Goal: Transaction & Acquisition: Obtain resource

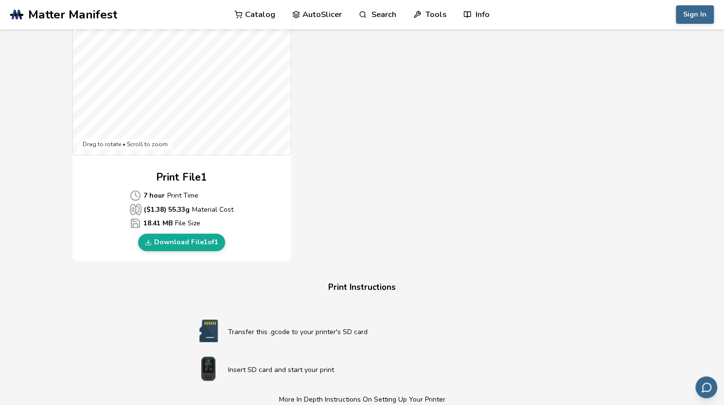
scroll to position [351, 0]
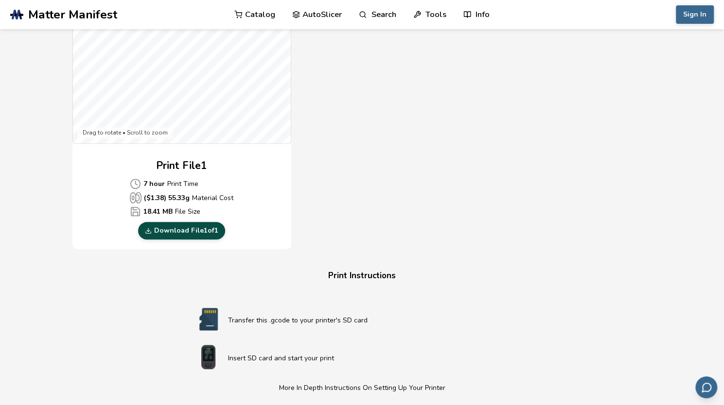
click at [197, 227] on link "Download File 1 of 1" at bounding box center [181, 230] width 87 height 17
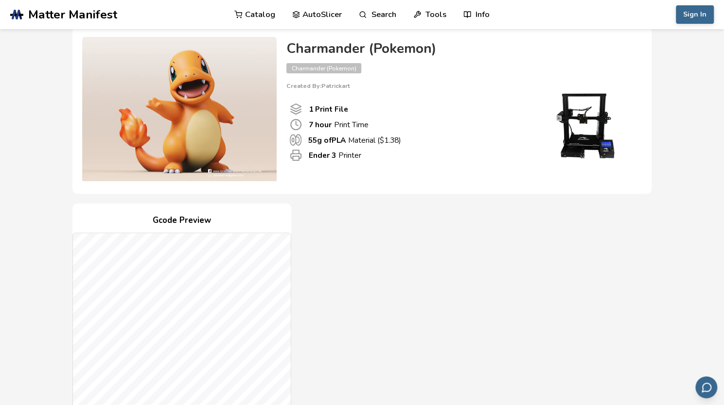
scroll to position [0, 0]
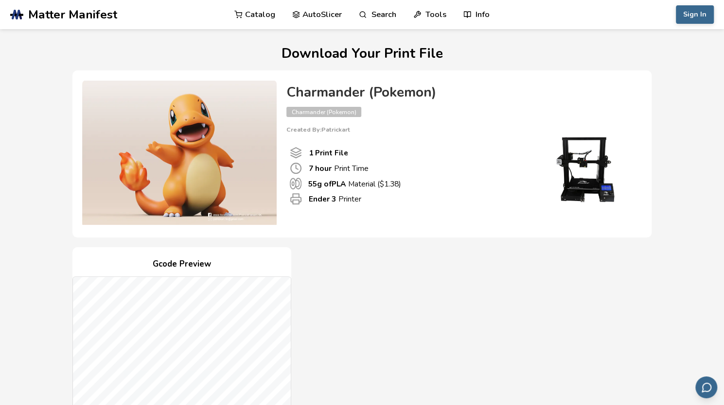
click at [254, 15] on link "Catalog" at bounding box center [254, 14] width 41 height 29
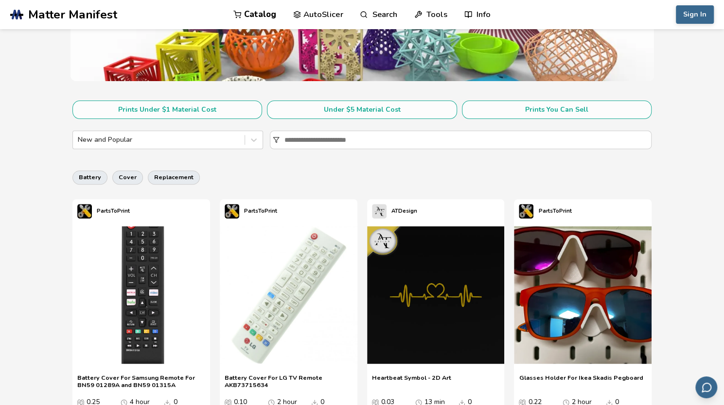
scroll to position [133, 0]
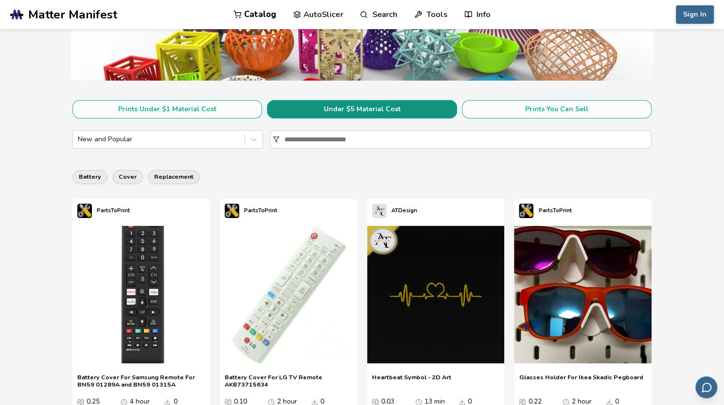
click at [410, 108] on button "Under $5 Material Cost" at bounding box center [362, 109] width 190 height 18
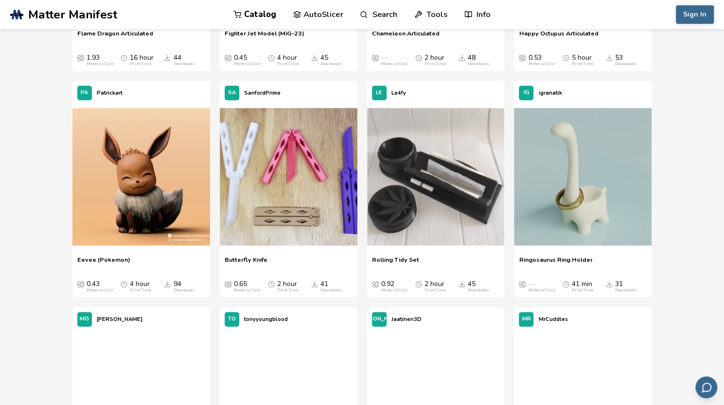
scroll to position [1179, 0]
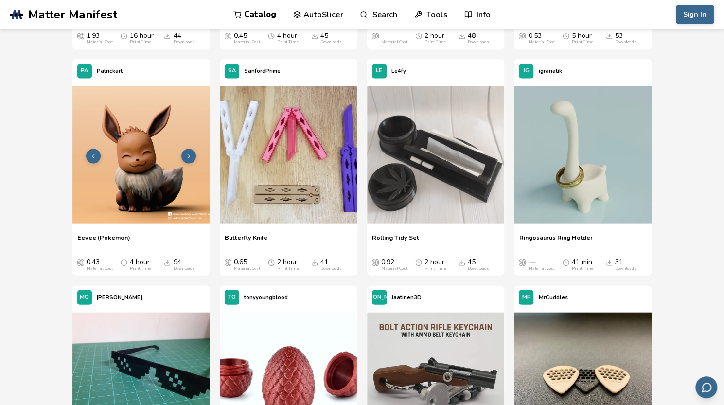
click at [160, 171] on img at bounding box center [141, 156] width 138 height 138
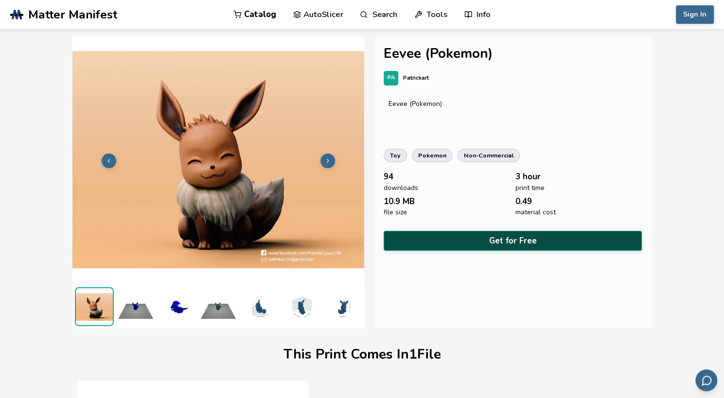
click at [481, 233] on button "Get for Free" at bounding box center [512, 241] width 258 height 20
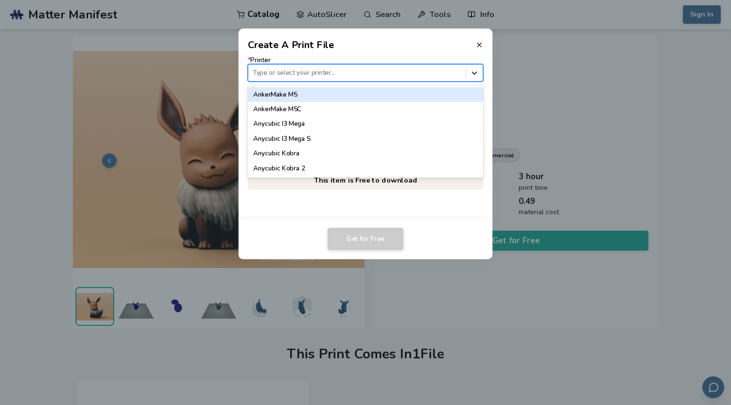
click at [474, 72] on icon at bounding box center [474, 72] width 9 height 9
type input "****"
click at [284, 97] on div "Ender 3" at bounding box center [365, 94] width 235 height 15
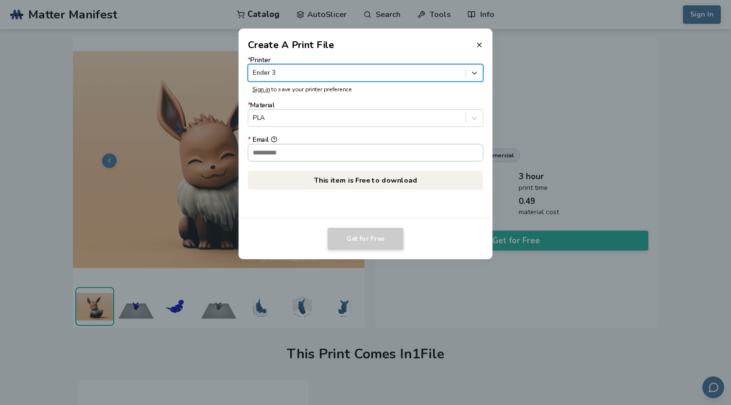
click at [274, 150] on input "* Email" at bounding box center [365, 152] width 235 height 17
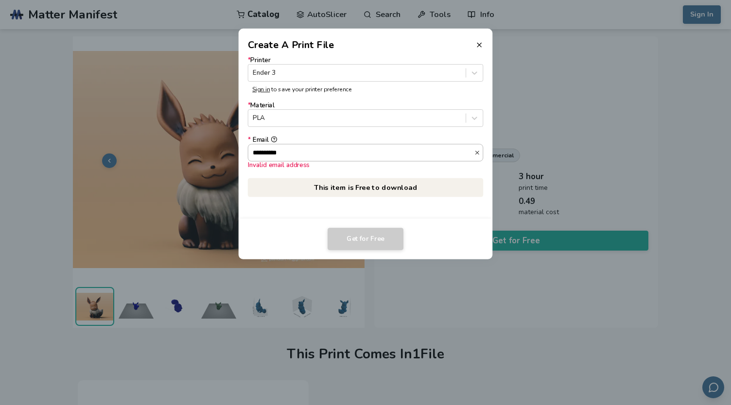
type input "**********"
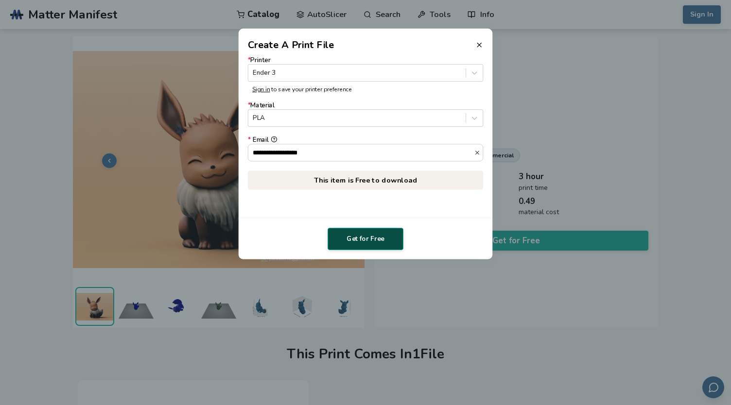
click at [366, 236] on button "Get for Free" at bounding box center [366, 239] width 76 height 22
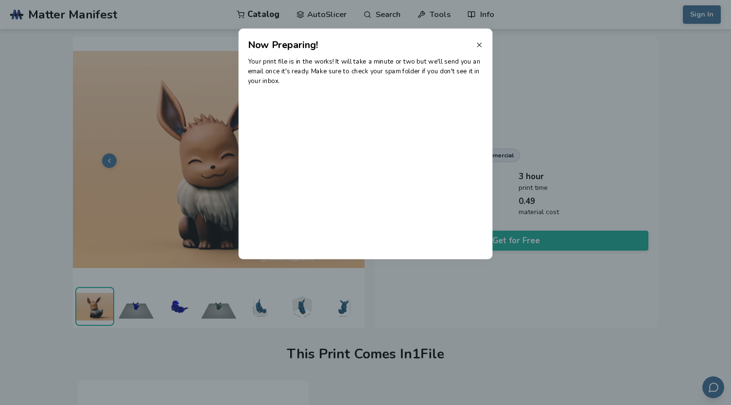
click at [478, 46] on line at bounding box center [479, 45] width 4 height 4
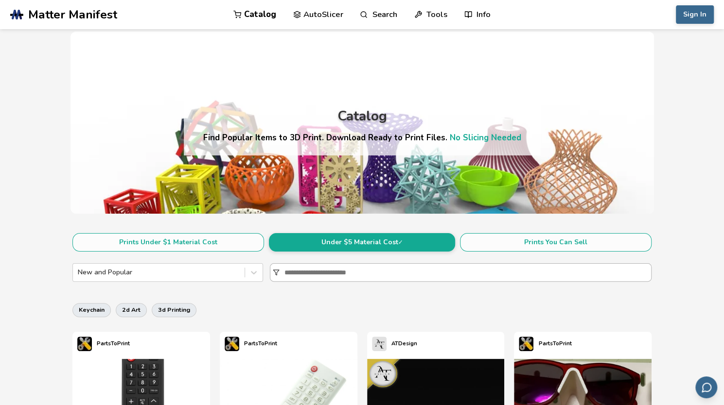
click at [320, 270] on input at bounding box center [467, 272] width 366 height 17
type input "*******"
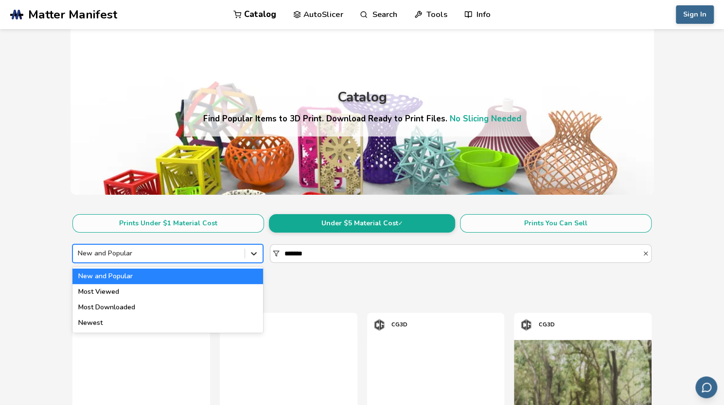
click at [258, 254] on icon at bounding box center [254, 254] width 10 height 10
click at [193, 306] on div "Most Downloaded" at bounding box center [167, 308] width 191 height 16
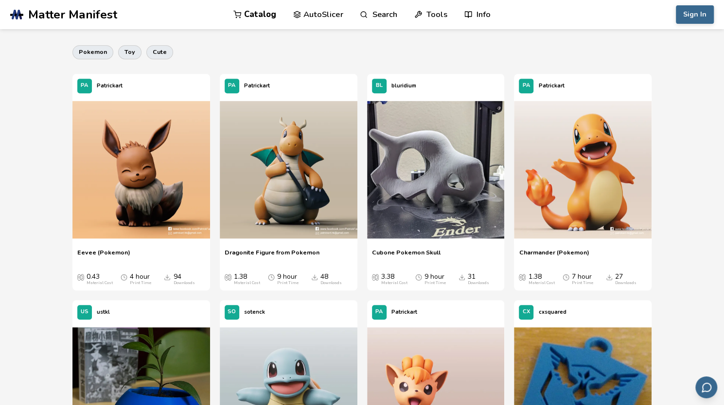
scroll to position [258, 0]
click at [275, 163] on img at bounding box center [289, 171] width 138 height 138
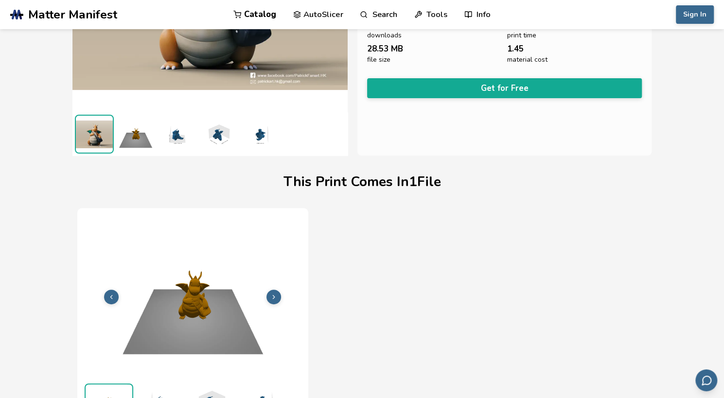
scroll to position [174, 0]
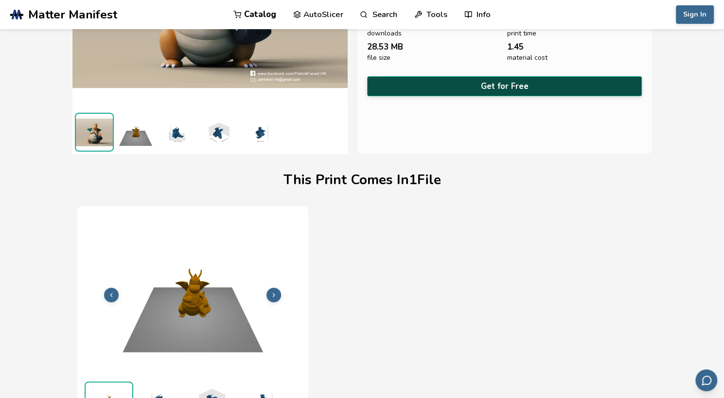
click at [487, 78] on button "Get for Free" at bounding box center [504, 86] width 275 height 20
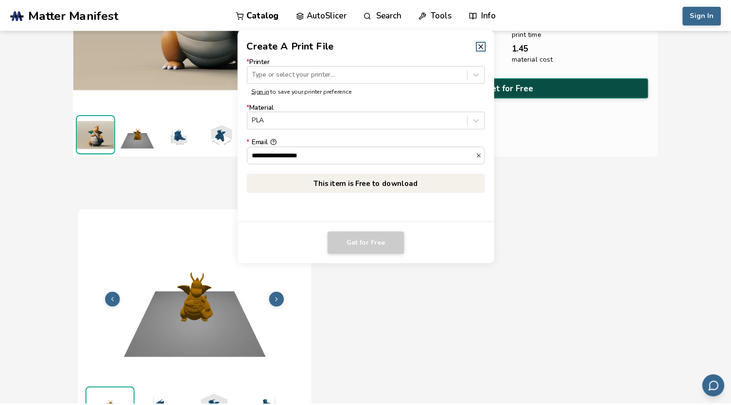
scroll to position [174, 0]
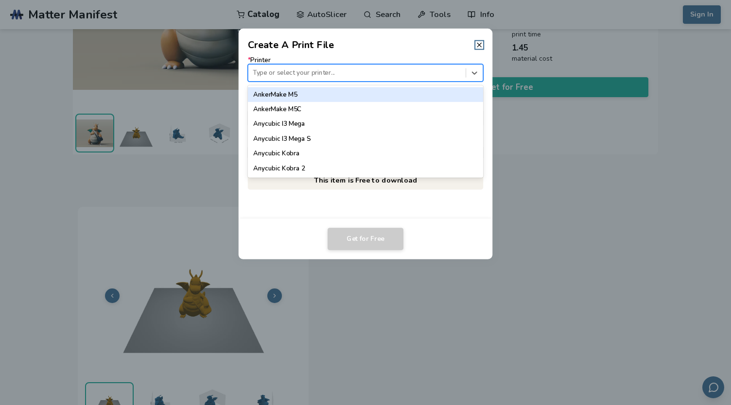
click at [401, 75] on div at bounding box center [357, 72] width 208 height 9
type input "***"
click at [341, 92] on div "Ender 3" at bounding box center [365, 94] width 235 height 15
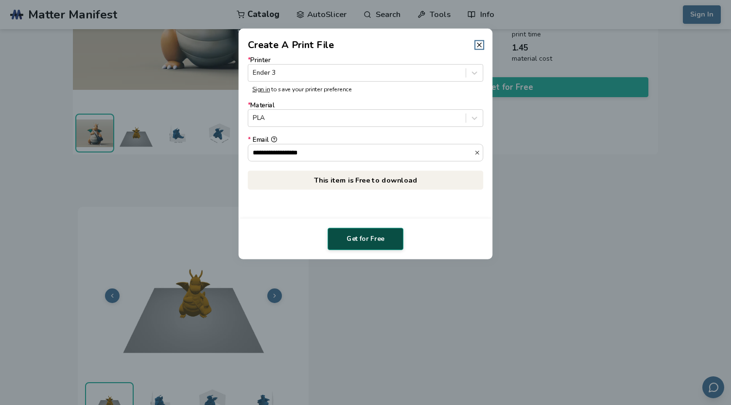
click at [371, 236] on button "Get for Free" at bounding box center [366, 239] width 76 height 22
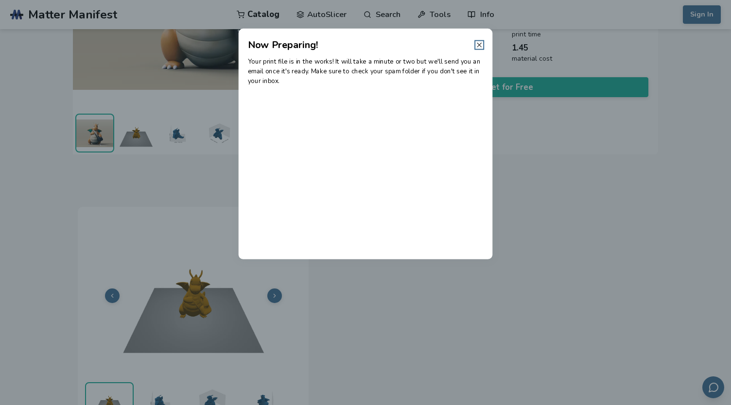
click at [479, 45] on line at bounding box center [479, 45] width 4 height 4
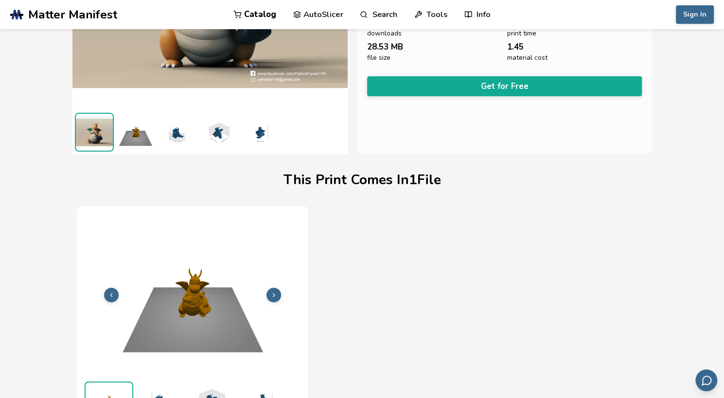
scroll to position [0, 3]
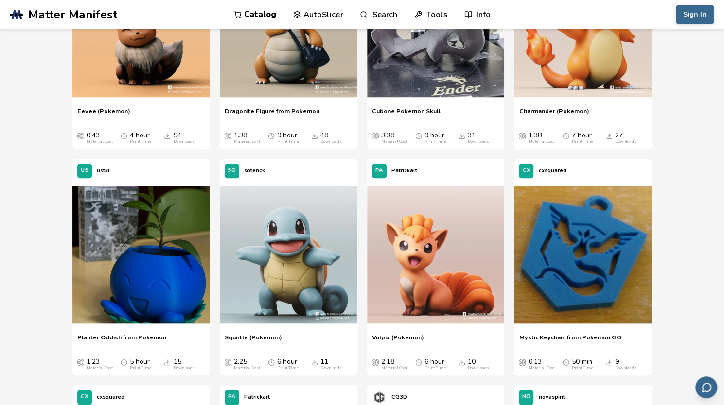
scroll to position [400, 0]
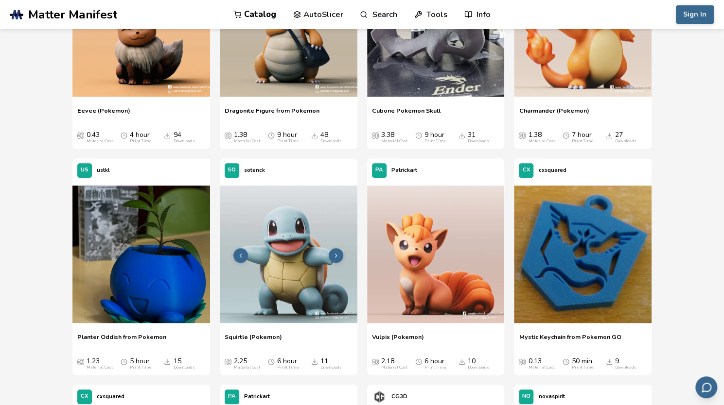
click at [301, 262] on img at bounding box center [289, 255] width 138 height 138
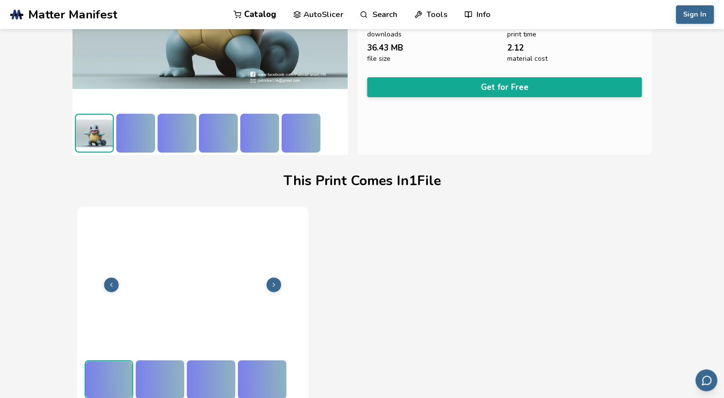
scroll to position [174, 0]
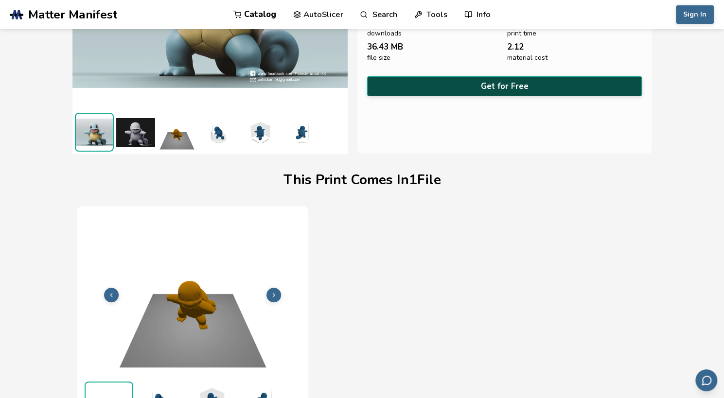
click at [486, 86] on button "Get for Free" at bounding box center [504, 86] width 275 height 20
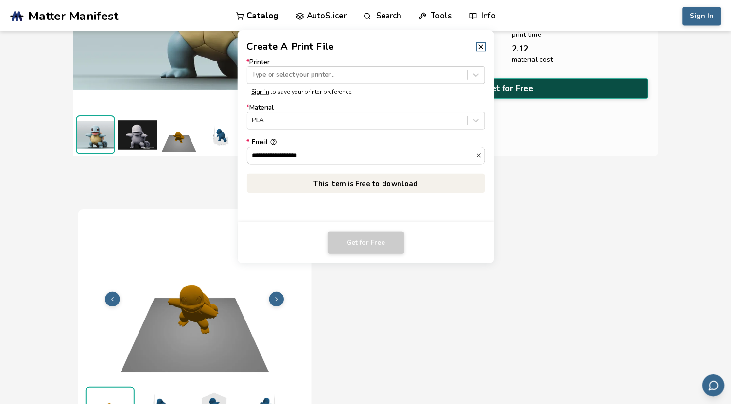
scroll to position [174, 0]
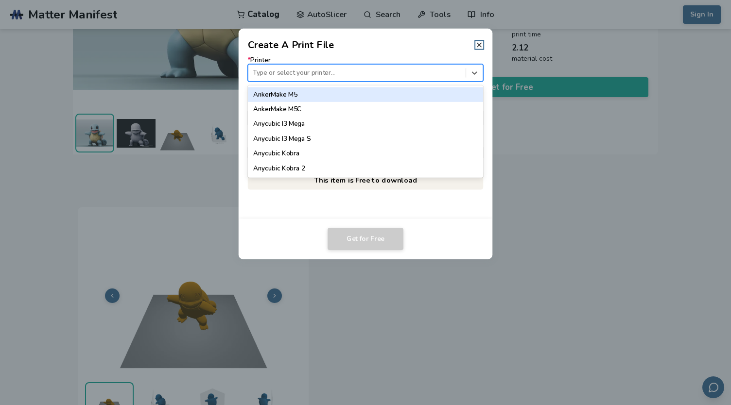
click at [372, 72] on div at bounding box center [357, 72] width 208 height 9
type input "*****"
click at [323, 91] on div "Ender 3" at bounding box center [365, 94] width 235 height 15
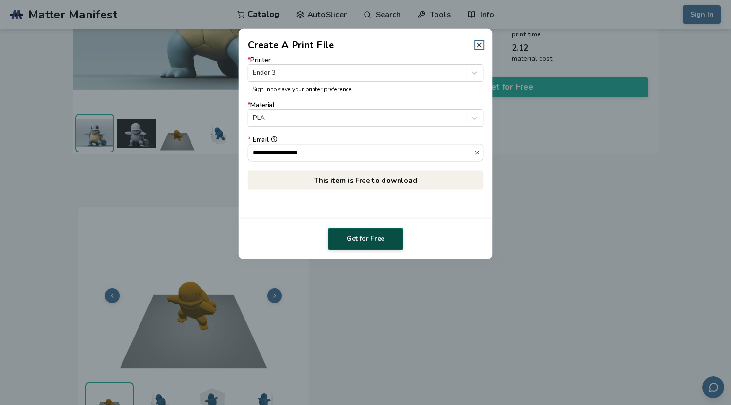
click at [371, 241] on button "Get for Free" at bounding box center [366, 239] width 76 height 22
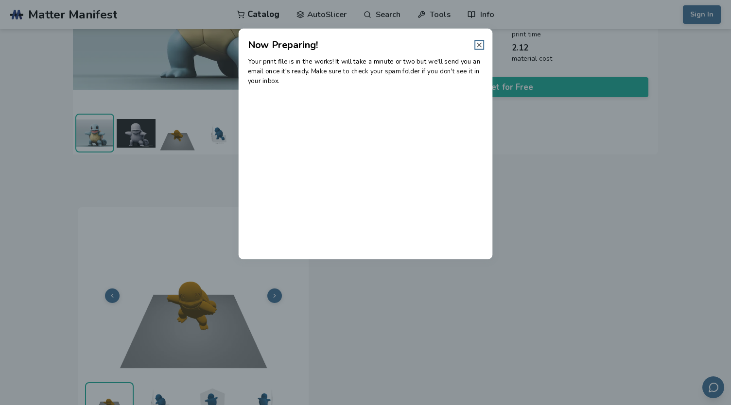
click at [479, 45] on line at bounding box center [479, 45] width 4 height 4
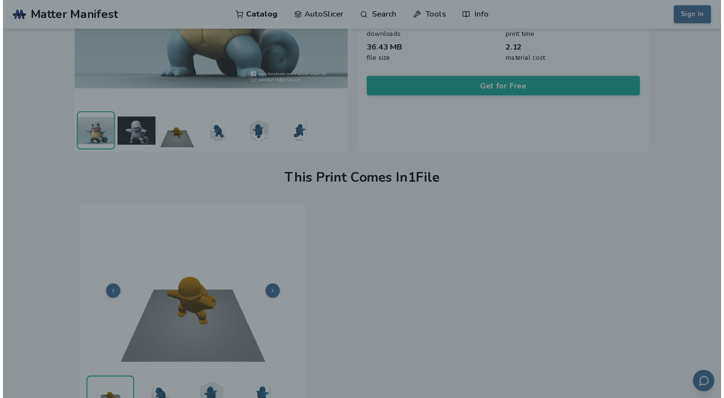
scroll to position [174, 0]
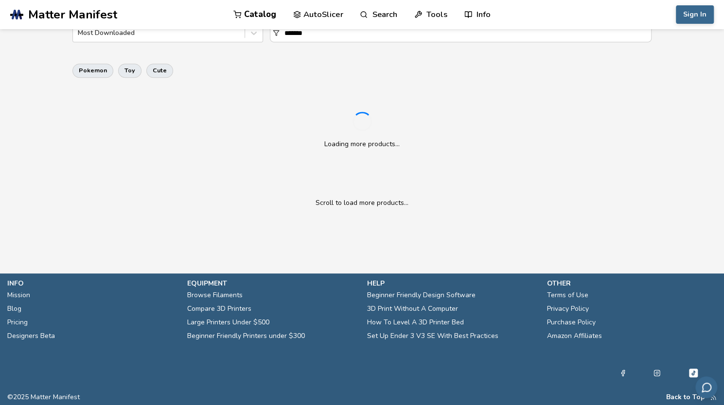
scroll to position [388, 0]
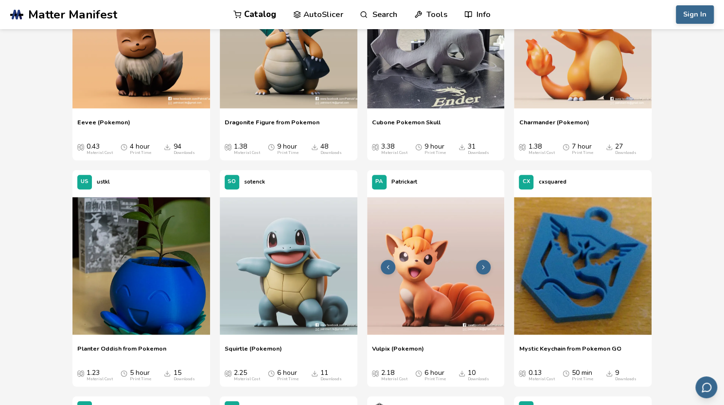
click at [445, 270] on img at bounding box center [436, 266] width 138 height 138
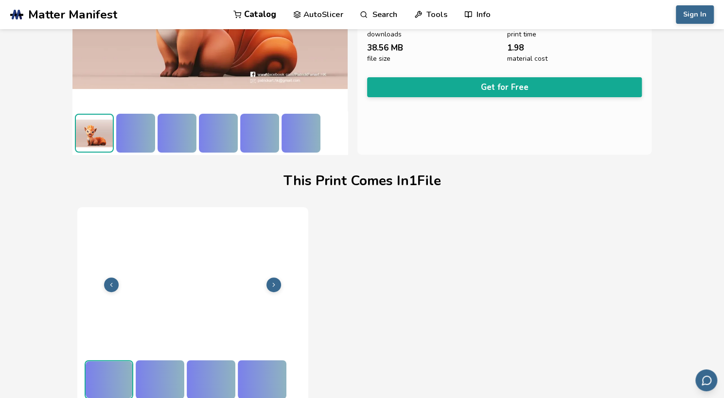
scroll to position [174, 0]
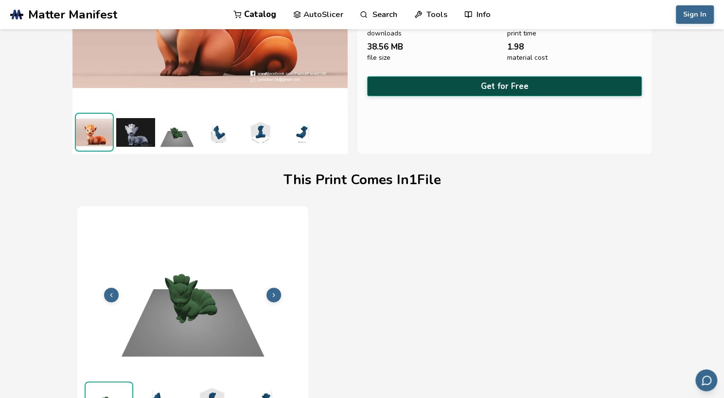
click at [514, 81] on button "Get for Free" at bounding box center [504, 86] width 275 height 20
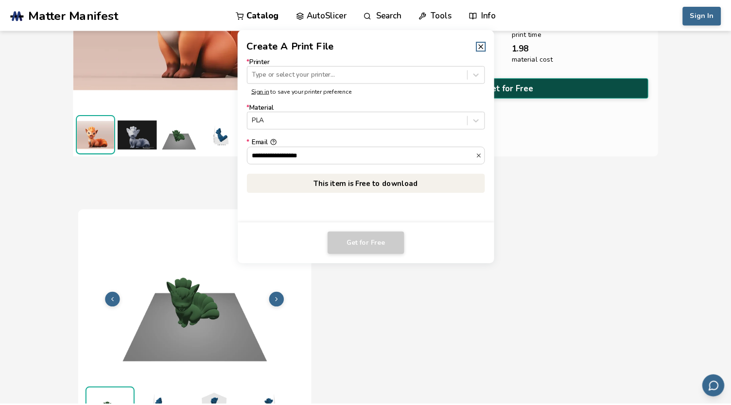
scroll to position [174, 0]
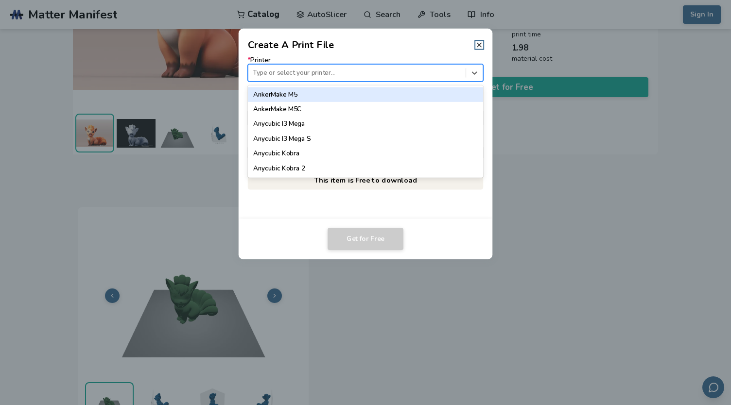
click at [335, 70] on div at bounding box center [357, 72] width 208 height 9
type input "****"
click at [290, 93] on div "Ender 3" at bounding box center [365, 94] width 235 height 15
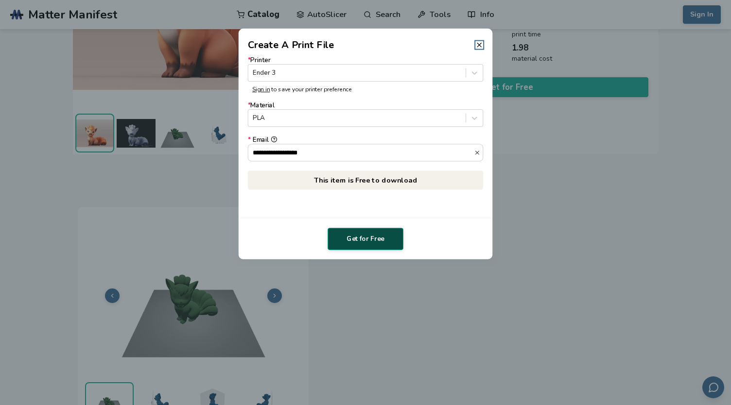
click at [354, 240] on button "Get for Free" at bounding box center [366, 239] width 76 height 22
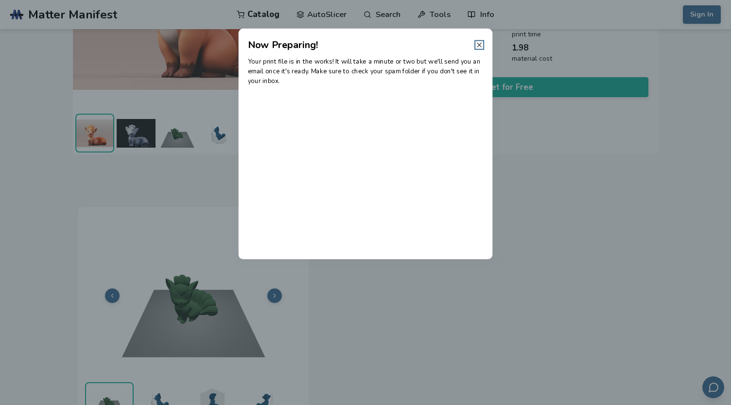
click at [481, 47] on line at bounding box center [479, 45] width 4 height 4
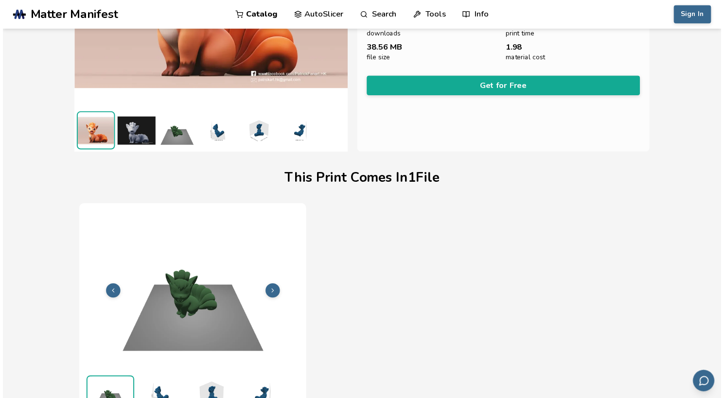
scroll to position [174, 0]
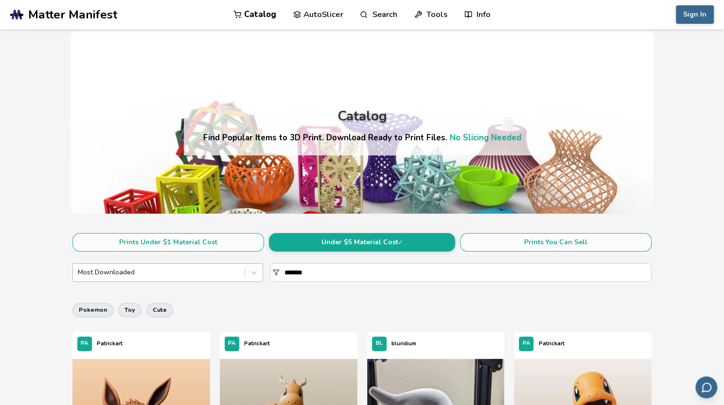
drag, startPoint x: 342, startPoint y: 279, endPoint x: 215, endPoint y: 277, distance: 126.4
click at [215, 277] on div "Most Downloaded *******" at bounding box center [361, 272] width 579 height 18
type input "******"
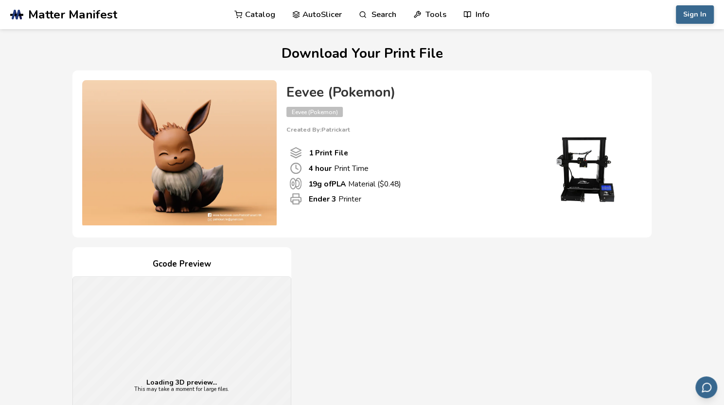
scroll to position [291, 0]
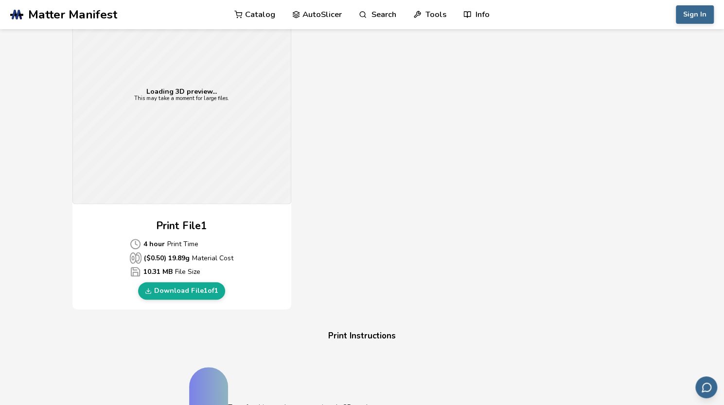
click at [197, 135] on div "Loading 3D preview... This may take a moment for large files." at bounding box center [182, 95] width 218 height 218
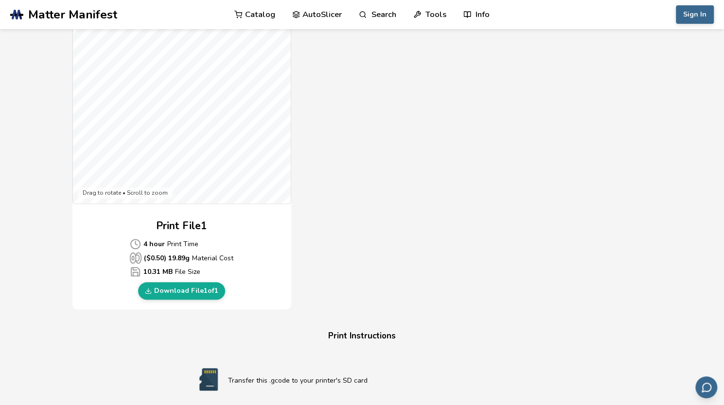
scroll to position [447, 0]
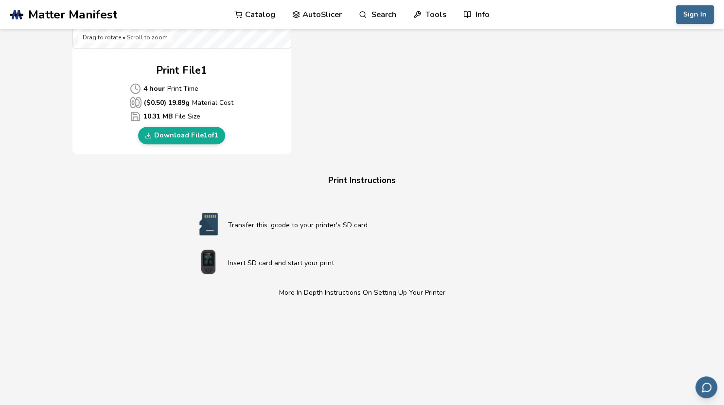
click at [197, 135] on link "Download File 1 of 1" at bounding box center [181, 135] width 87 height 17
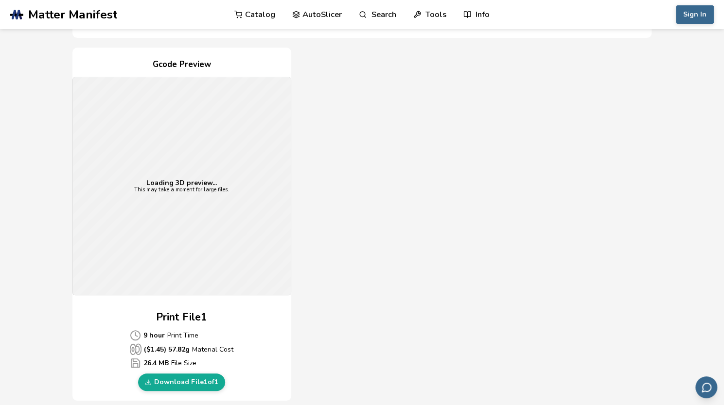
scroll to position [201, 0]
click at [196, 381] on link "Download File 1 of 1" at bounding box center [181, 380] width 87 height 17
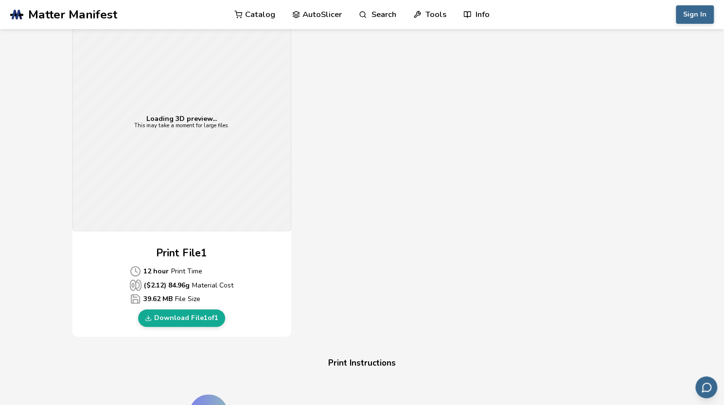
scroll to position [272, 0]
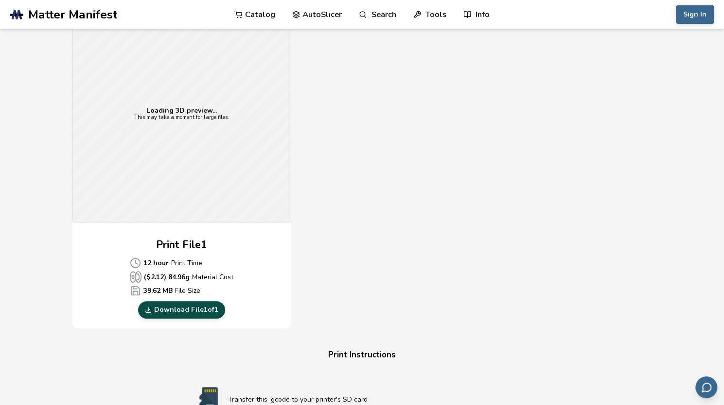
click at [203, 310] on link "Download File 1 of 1" at bounding box center [181, 309] width 87 height 17
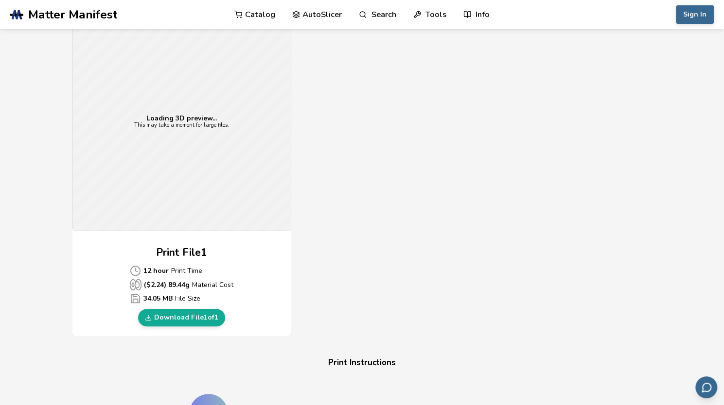
scroll to position [277, 0]
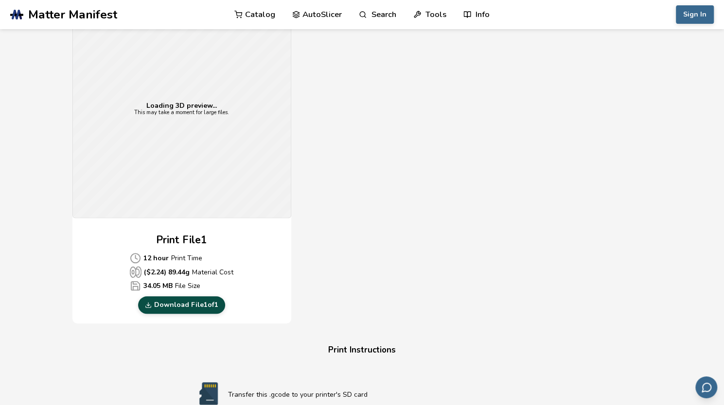
click at [194, 300] on link "Download File 1 of 1" at bounding box center [181, 304] width 87 height 17
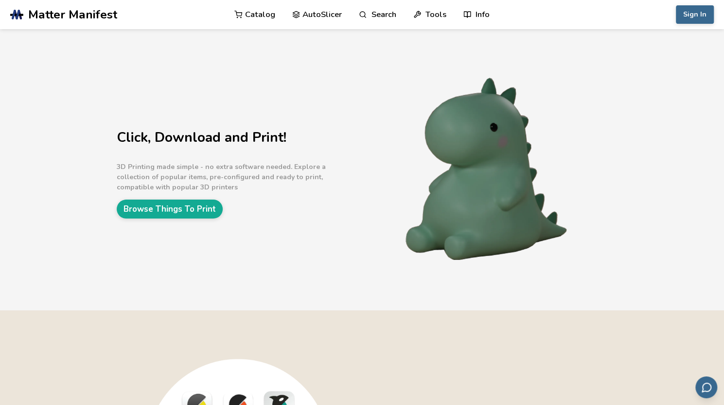
drag, startPoint x: 54, startPoint y: 0, endPoint x: 315, endPoint y: 96, distance: 277.6
click at [315, 96] on div "Click, Download and Print! 3D Printing made simple - no extra software needed. …" at bounding box center [362, 169] width 724 height 281
drag, startPoint x: 121, startPoint y: 0, endPoint x: 336, endPoint y: 86, distance: 232.1
click at [336, 86] on div "Click, Download and Print! 3D Printing made simple - no extra software needed. …" at bounding box center [362, 169] width 724 height 281
click at [261, 16] on link "Catalog" at bounding box center [254, 14] width 41 height 29
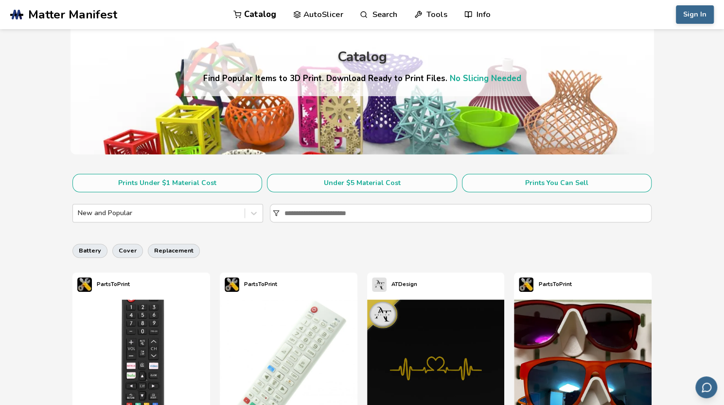
scroll to position [62, 0]
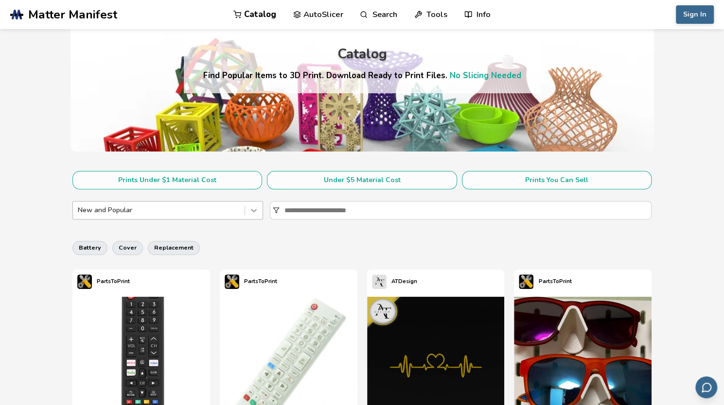
click at [253, 209] on icon at bounding box center [254, 211] width 10 height 10
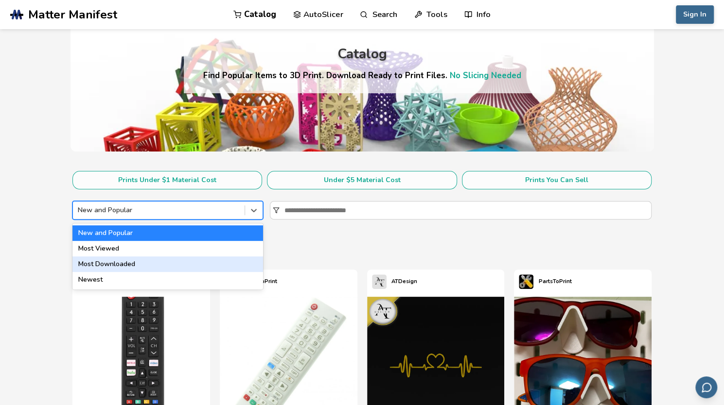
click at [182, 268] on div "Most Downloaded" at bounding box center [167, 265] width 191 height 16
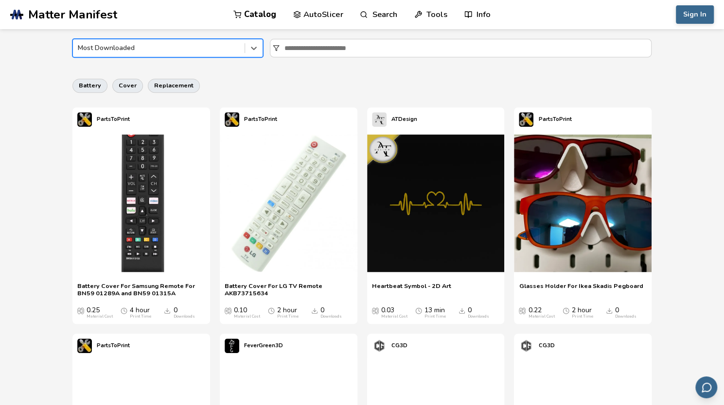
scroll to position [235, 0]
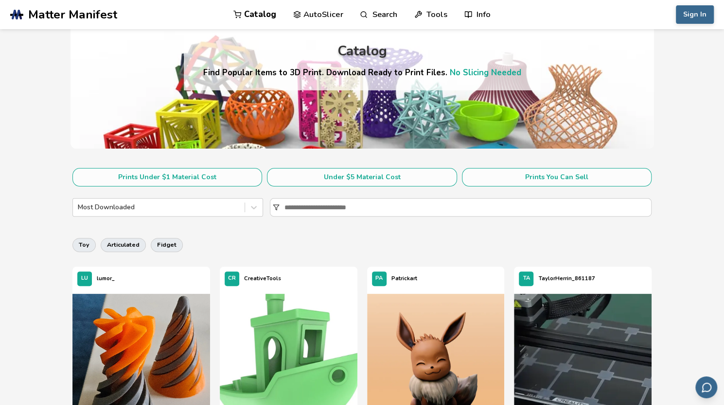
scroll to position [63, 0]
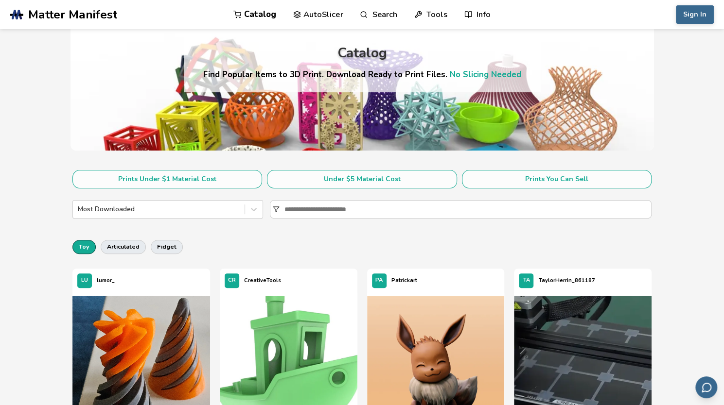
click at [80, 244] on button "toy" at bounding box center [83, 247] width 23 height 14
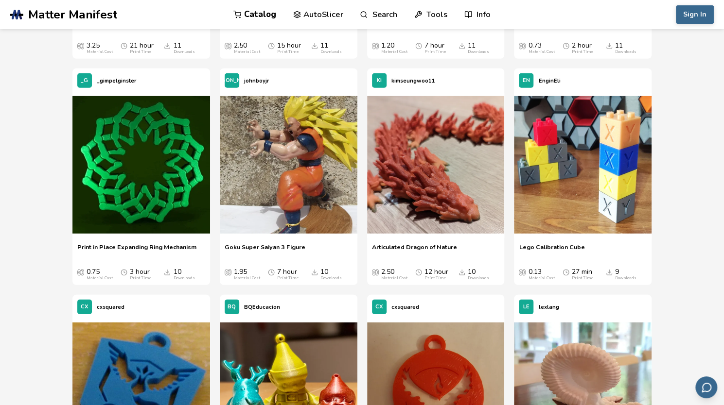
scroll to position [5854, 0]
